Goal: Information Seeking & Learning: Learn about a topic

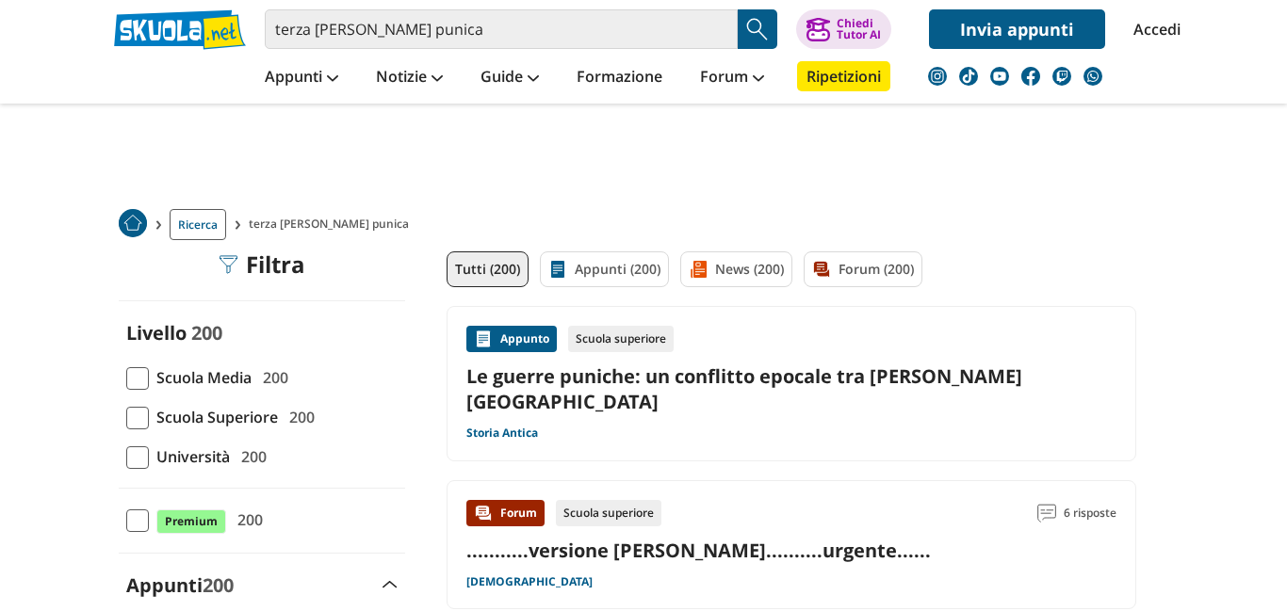
click at [556, 393] on div "Appunto Scuola superiore Le guerre puniche: un conflitto epocale tra [PERSON_NA…" at bounding box center [791, 384] width 650 height 116
click at [530, 358] on div "Appunto Scuola superiore Le guerre puniche: un conflitto epocale tra [PERSON_NA…" at bounding box center [791, 384] width 650 height 116
